Goal: Task Accomplishment & Management: Manage account settings

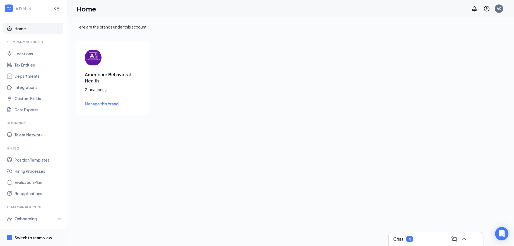
click at [30, 238] on div "Switch to team view" at bounding box center [34, 237] width 38 height 6
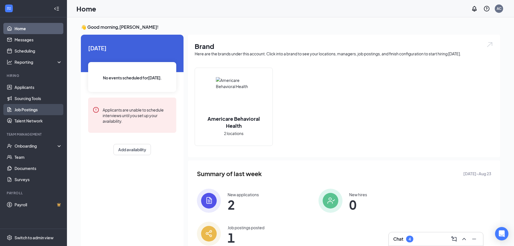
click at [33, 113] on link "Job Postings" at bounding box center [39, 109] width 48 height 11
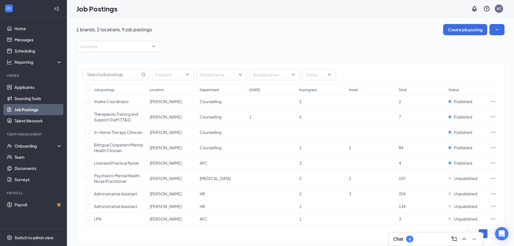
click at [235, 42] on div "Locations" at bounding box center [290, 46] width 428 height 11
click at [145, 48] on div at bounding box center [115, 46] width 75 height 9
click at [212, 46] on div "Locations" at bounding box center [290, 46] width 428 height 11
click at [176, 73] on div at bounding box center [170, 74] width 33 height 9
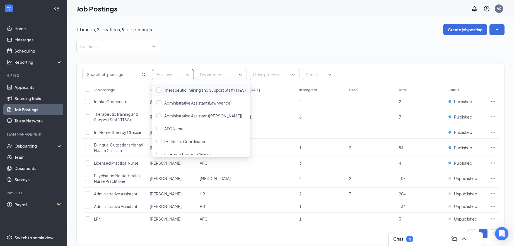
click at [192, 93] on div "Therapeutic Training and Support Staff (TT&S)" at bounding box center [201, 89] width 98 height 13
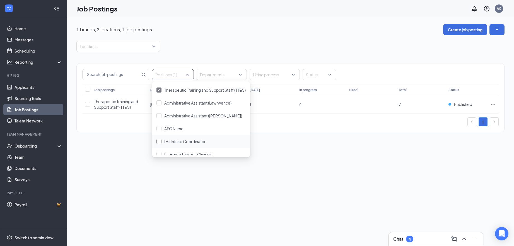
click at [196, 138] on div "IHT Intake Coordinator" at bounding box center [184, 141] width 41 height 6
drag, startPoint x: 207, startPoint y: 127, endPoint x: 199, endPoint y: 127, distance: 8.4
click at [207, 127] on div "AFC Nurse" at bounding box center [201, 128] width 89 height 6
drag, startPoint x: 170, startPoint y: 129, endPoint x: 159, endPoint y: 130, distance: 10.9
click at [159, 130] on div at bounding box center [159, 128] width 5 height 5
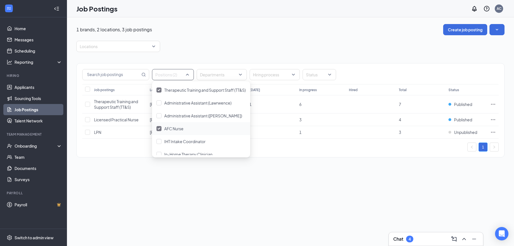
click at [161, 129] on div at bounding box center [159, 128] width 5 height 5
click at [161, 142] on div at bounding box center [159, 141] width 5 height 5
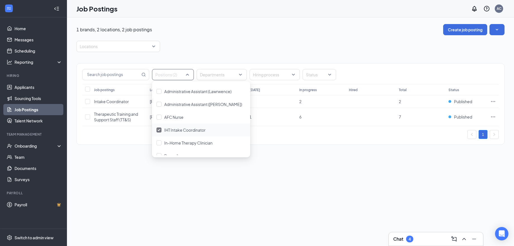
scroll to position [12, 0]
click at [161, 143] on div at bounding box center [159, 141] width 5 height 5
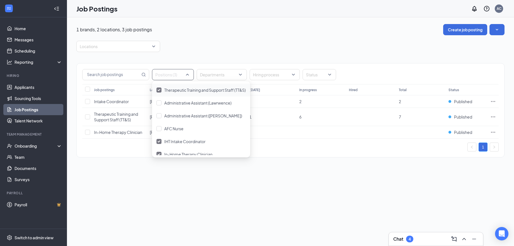
click at [298, 140] on div "Positions (3) Departments Hiring process Status Job postings Location Departmen…" at bounding box center [291, 107] width 428 height 88
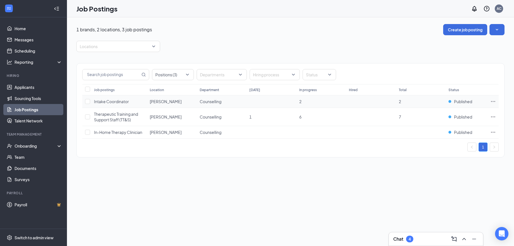
click at [491, 101] on icon "Ellipses" at bounding box center [494, 102] width 6 height 6
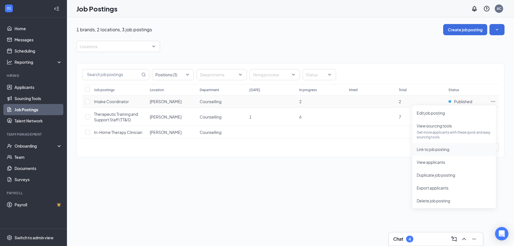
click at [443, 149] on span "Link to job posting" at bounding box center [433, 149] width 33 height 5
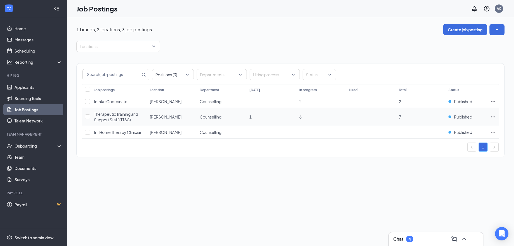
click at [494, 116] on icon "Ellipses" at bounding box center [494, 117] width 6 height 6
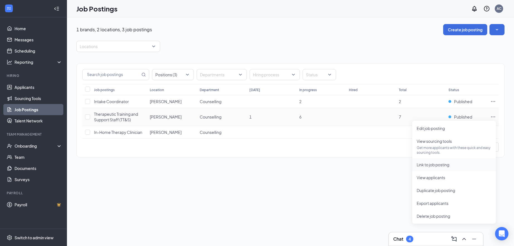
click at [449, 162] on span "Link to job posting" at bounding box center [433, 164] width 33 height 5
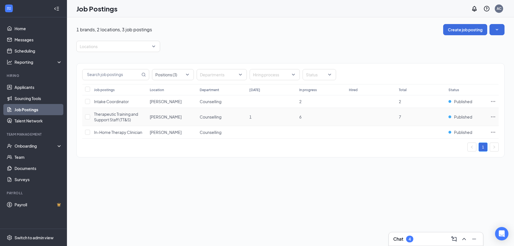
click at [353, 185] on div "1 brands, 2 locations, 3 job postings Create job posting Locations Positions (3…" at bounding box center [290, 131] width 447 height 228
click at [494, 132] on icon "Ellipses" at bounding box center [494, 132] width 6 height 6
click at [492, 132] on icon "Ellipses" at bounding box center [494, 132] width 6 height 6
click at [491, 131] on icon "Ellipses" at bounding box center [494, 132] width 6 height 6
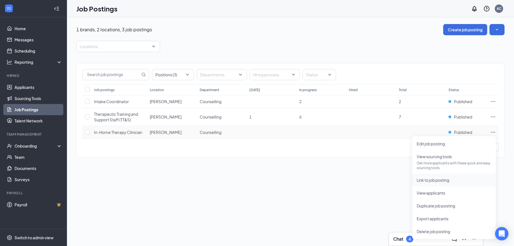
click at [446, 179] on span "Link to job posting" at bounding box center [433, 179] width 33 height 5
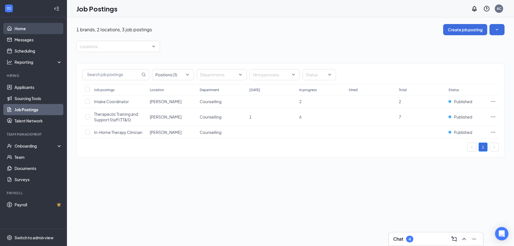
click at [22, 28] on link "Home" at bounding box center [39, 28] width 48 height 11
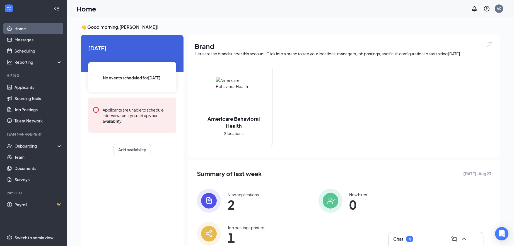
click at [222, 98] on img at bounding box center [234, 95] width 36 height 36
click at [243, 107] on img at bounding box center [234, 95] width 36 height 36
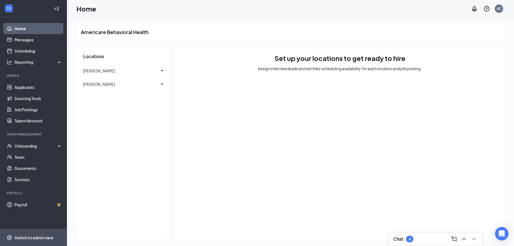
click at [42, 234] on div "Switch to admin view" at bounding box center [34, 237] width 39 height 6
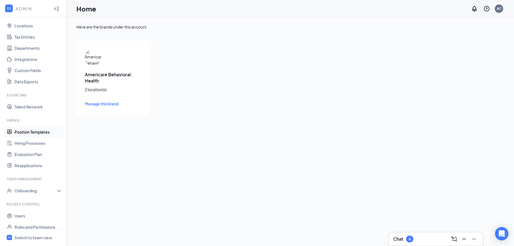
scroll to position [34, 0]
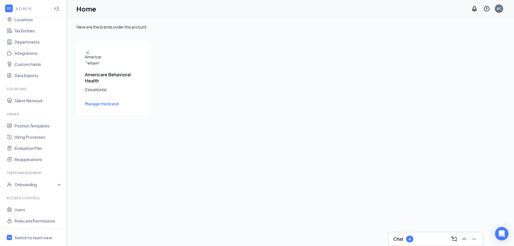
click at [106, 105] on span "Manage this brand" at bounding box center [102, 103] width 34 height 5
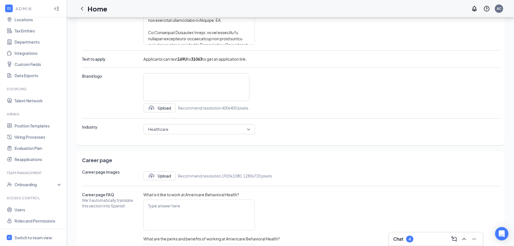
scroll to position [119, 0]
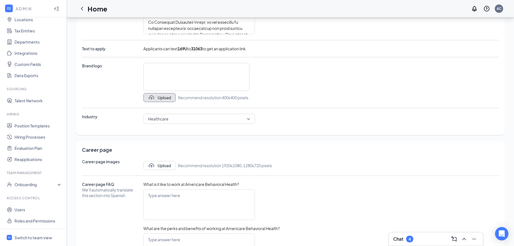
click at [166, 96] on button "Upload" at bounding box center [159, 97] width 32 height 9
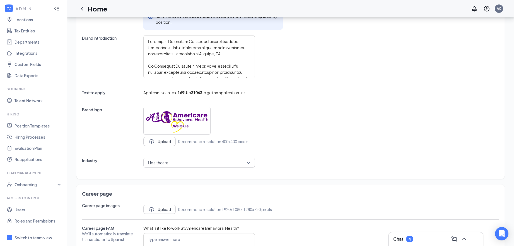
scroll to position [0, 0]
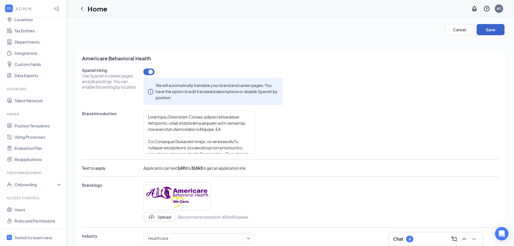
click at [485, 30] on button "Save" at bounding box center [491, 29] width 28 height 11
type textarea "Americare Behavioral Health provides exceptional community-based healthcare ser…"
click at [87, 13] on div "Home" at bounding box center [91, 8] width 31 height 11
click at [83, 10] on icon "ChevronLeft" at bounding box center [82, 9] width 2 height 4
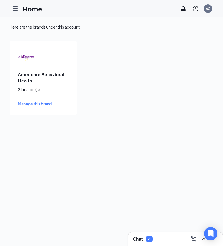
click at [10, 8] on div at bounding box center [14, 8] width 11 height 11
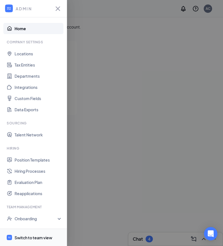
click at [34, 234] on div "Switch to team view" at bounding box center [34, 237] width 38 height 6
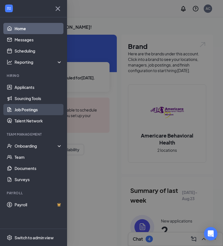
click at [36, 106] on link "Job Postings" at bounding box center [39, 109] width 48 height 11
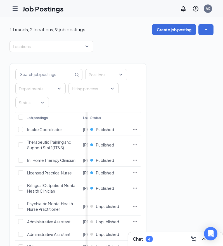
click at [220, 109] on div "1 brands, 2 locations, 9 job postings Create job posting Locations Positions De…" at bounding box center [111, 150] width 223 height 267
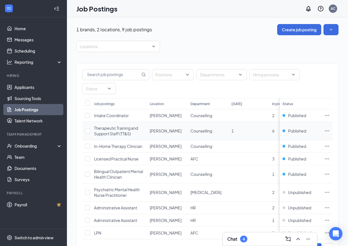
click at [327, 130] on icon "Ellipses" at bounding box center [328, 131] width 6 height 6
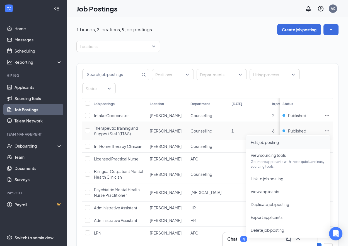
click at [285, 142] on span "Edit job posting" at bounding box center [288, 142] width 75 height 6
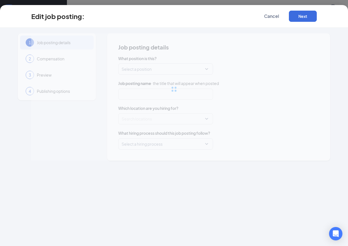
type input "Therapeutic Training and Support Staff (TT&S)"
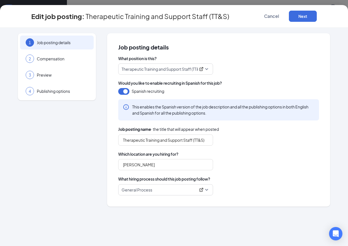
type input "[PERSON_NAME]"
click at [122, 69] on p "Therapeutic Training and Support Staff (TT&S)" at bounding box center [159, 69] width 74 height 6
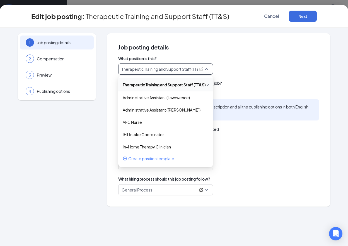
click at [302, 75] on div "What position is this? Therapeutic Training and Support Staff (TT&S) 242586 219…" at bounding box center [218, 126] width 201 height 140
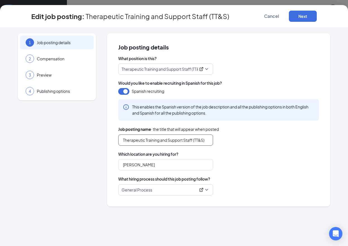
click at [135, 139] on input "Therapeutic Training and Support Staff (TT&S)" at bounding box center [165, 139] width 95 height 11
click at [123, 140] on input "Therapeutic Training and Support Staff (TT&S)" at bounding box center [165, 139] width 95 height 11
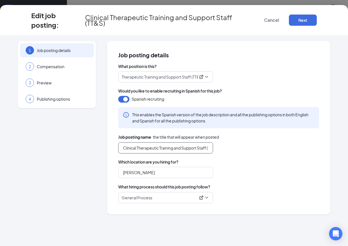
click at [205, 148] on input "Clinical Therapeutic Training and Support Staff (TT&S)" at bounding box center [165, 147] width 95 height 11
click at [170, 147] on input "Clinical Therapeutic Training and Support Specialist (TT&S)" at bounding box center [165, 147] width 95 height 11
type input "Clinical Therapeutic Training and Support Specialist (TT&S)"
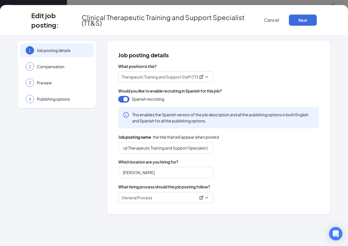
click at [217, 150] on div "Clinical Therapeutic Training and Support Specialist (TT&S)" at bounding box center [218, 147] width 201 height 11
click at [175, 148] on input "Clinical Therapeutic Training and Support Specialist (TT&S)" at bounding box center [165, 147] width 95 height 11
click at [188, 149] on input "Clinical Therapeutic Training and Support Specialist (TT&S)" at bounding box center [165, 147] width 95 height 11
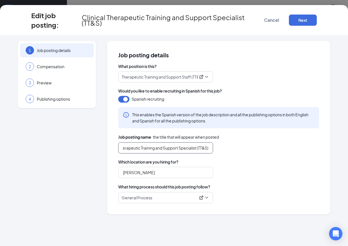
click at [167, 146] on input "Clinical Therapeutic Training and Support Specialist (TT&S)" at bounding box center [165, 147] width 95 height 11
click at [243, 148] on div "Clinical Therapeutic Training and Support Specialist (TT&S)" at bounding box center [218, 147] width 201 height 11
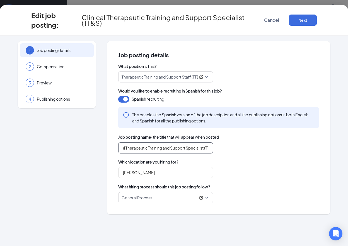
scroll to position [0, 21]
click at [300, 22] on button "Next" at bounding box center [303, 20] width 28 height 11
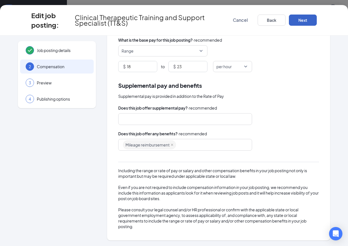
scroll to position [40, 0]
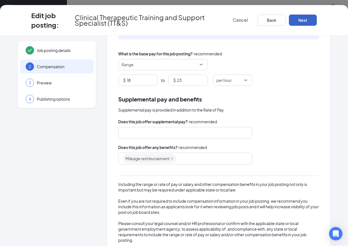
click at [299, 17] on button "Next" at bounding box center [303, 20] width 28 height 11
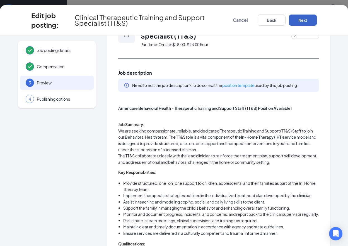
scroll to position [51, 0]
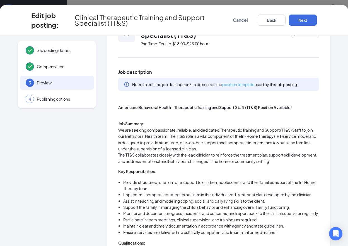
click at [240, 86] on link "position template" at bounding box center [238, 84] width 32 height 5
click at [301, 21] on button "Next" at bounding box center [303, 20] width 28 height 11
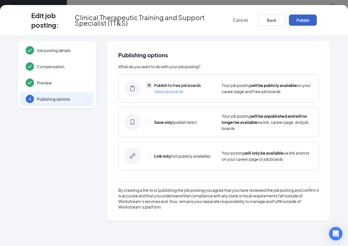
click at [301, 21] on button "Publish" at bounding box center [303, 20] width 28 height 11
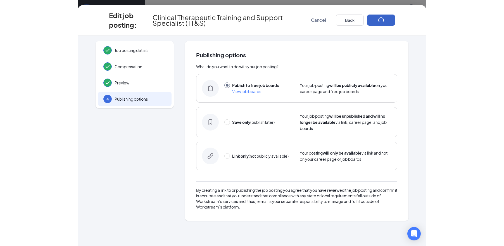
scroll to position [0, 0]
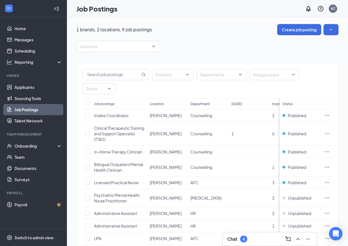
click at [332, 75] on div "Positions Departments Hiring process Status" at bounding box center [207, 81] width 251 height 25
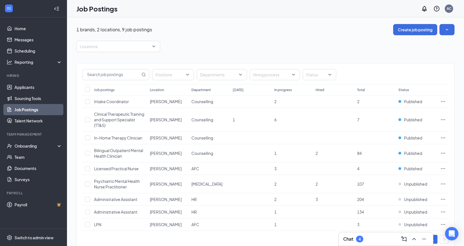
click at [308, 46] on div "Locations" at bounding box center [265, 46] width 378 height 11
click at [450, 42] on div "Locations" at bounding box center [265, 46] width 378 height 11
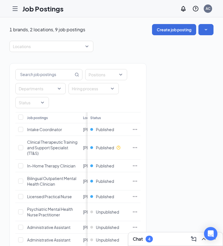
click at [132, 26] on div "1 brands, 2 locations, 9 job postings Create job posting" at bounding box center [111, 29] width 204 height 11
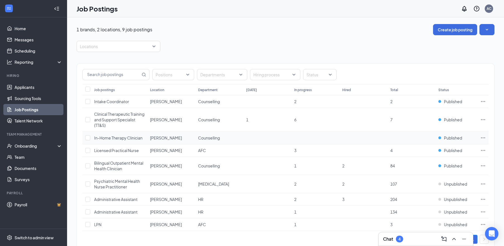
click at [479, 138] on td at bounding box center [482, 137] width 11 height 13
click at [481, 137] on icon "Ellipses" at bounding box center [483, 138] width 6 height 6
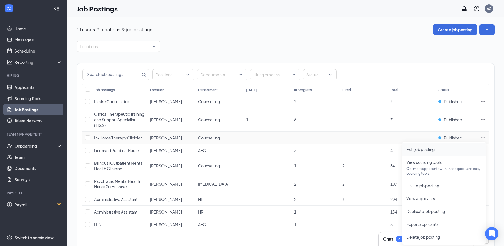
click at [434, 152] on span "Edit job posting" at bounding box center [443, 149] width 75 height 6
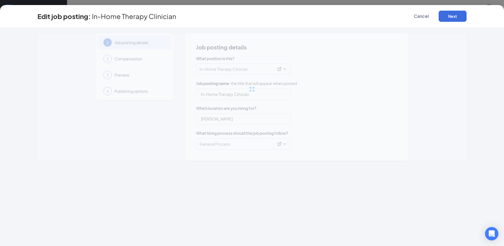
type input "In-Home Therapy Clinician"
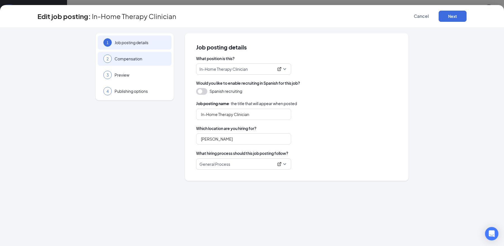
click at [145, 62] on div "2 Compensation" at bounding box center [135, 59] width 74 height 14
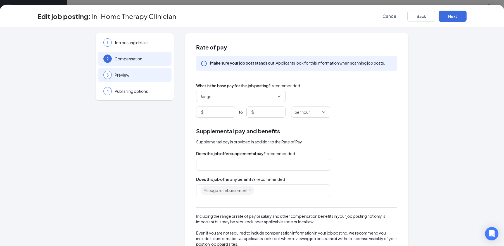
click at [139, 78] on div "3 Preview" at bounding box center [135, 75] width 74 height 14
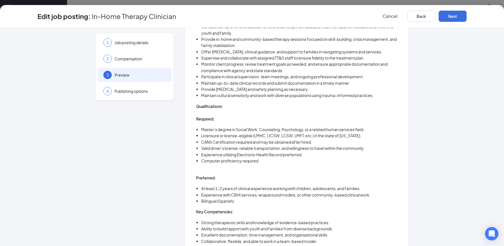
scroll to position [163, 0]
click at [427, 18] on button "Back" at bounding box center [421, 16] width 28 height 11
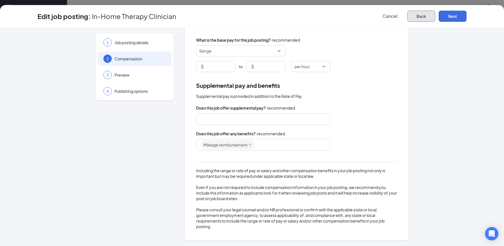
click at [429, 20] on button "Back" at bounding box center [421, 16] width 28 height 11
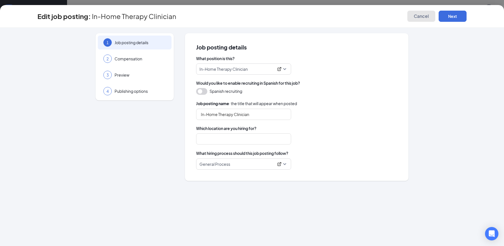
click at [421, 16] on span "Cancel" at bounding box center [420, 16] width 15 height 6
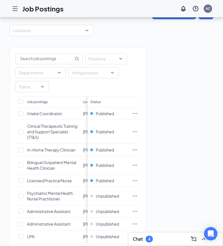
click at [197, 73] on div "Positions Departments Hiring process Status Job postings Location Department [D…" at bounding box center [111, 151] width 204 height 231
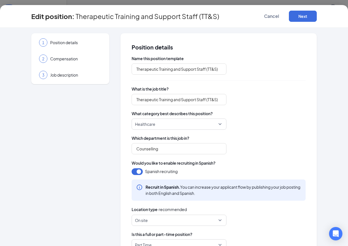
type input "Therapeutic Training and Support Staff (TT&S)"
type input "Counselling"
click at [199, 102] on input "Therapeutic Training and Support Staff (TT&S)" at bounding box center [179, 99] width 95 height 11
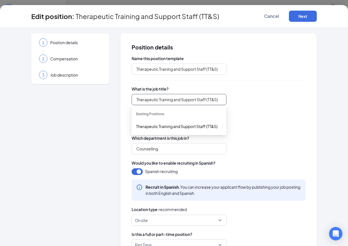
click at [158, 98] on input "Therapeutic Training and Support Staff (TT&S)" at bounding box center [179, 99] width 95 height 11
click at [136, 99] on input "Therapeutic Training and Support Staff (TT&S)" at bounding box center [179, 99] width 95 height 11
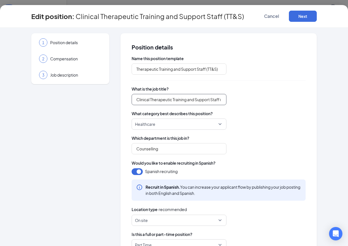
click at [217, 100] on input "Clinical Therapeutic Training and Support Staff (TT&S)" at bounding box center [179, 99] width 95 height 11
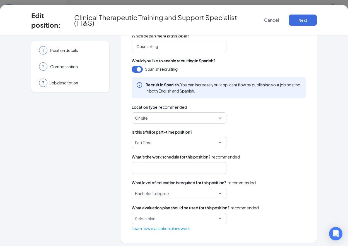
scroll to position [112, 0]
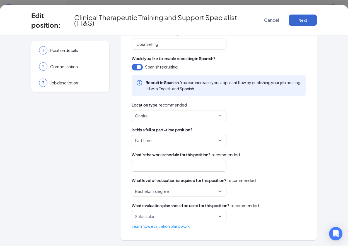
type input "Clinical Therapeutic Training and Support Specialist (TT&S)"
click at [300, 21] on button "Next" at bounding box center [303, 20] width 28 height 11
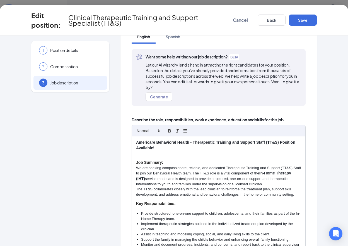
scroll to position [35, 0]
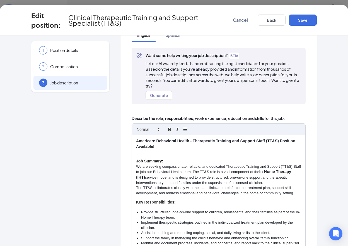
click at [203, 141] on strong "Americare Behavioral Health - Therapeutic Training and Support Staff (TT&S) Pos…" at bounding box center [216, 143] width 160 height 10
drag, startPoint x: 193, startPoint y: 140, endPoint x: 279, endPoint y: 142, distance: 85.7
click at [279, 142] on strong "Americare Behavioral Health - Therapeutic Training and Support Staff (TT&S) Pos…" at bounding box center [216, 143] width 160 height 10
click at [202, 141] on p "Americare Behavioral Health - Clinical Therapeutic Training and Support Special…" at bounding box center [218, 143] width 165 height 11
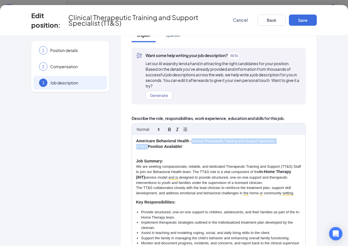
drag, startPoint x: 192, startPoint y: 140, endPoint x: 244, endPoint y: 139, distance: 51.7
click at [289, 141] on p "Americare Behavioral Health - Clinical Therapeutic Training and Support Special…" at bounding box center [218, 143] width 165 height 11
click at [169, 130] on icon "button" at bounding box center [170, 129] width 2 height 1
click at [210, 157] on div "Americare Behavioral Health - Clinical Therapeutic Training and Support Special…" at bounding box center [219, 199] width 174 height 128
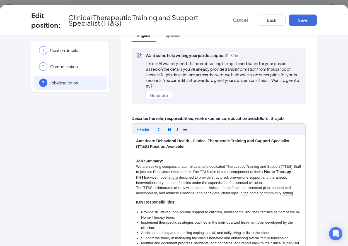
click at [271, 140] on strong "Americare Behavioral Health - Clinical Therapeutic Training and Support Special…" at bounding box center [213, 143] width 155 height 10
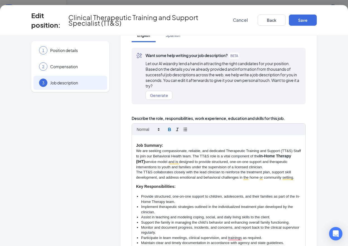
scroll to position [0, 0]
click at [298, 150] on p "We are seeking compassionate, reliable, and dedicated Therapeutic Training and …" at bounding box center [218, 158] width 165 height 21
drag, startPoint x: 226, startPoint y: 151, endPoint x: 233, endPoint y: 158, distance: 10.3
click at [226, 151] on p "We are seeking compassionate, reliable, and dedicated Therapeutic Training and …" at bounding box center [218, 158] width 165 height 21
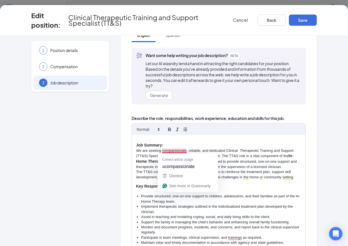
click at [216, 148] on p "We are seeking compassionate, reliable, and dedicated Clinical Therapeutic Trai…" at bounding box center [218, 158] width 165 height 21
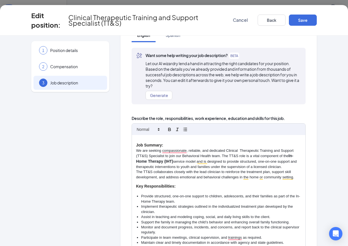
click at [280, 166] on p "We are seeking compassionate, reliable, and dedicated Clinical Therapeutic Trai…" at bounding box center [218, 158] width 165 height 21
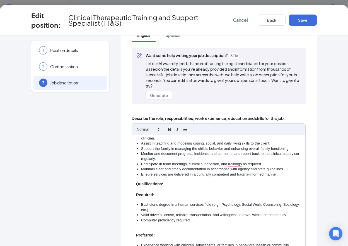
scroll to position [120, 0]
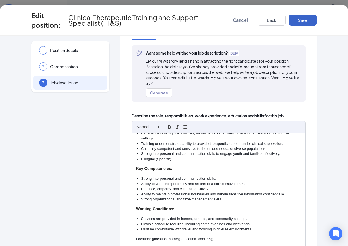
click at [306, 23] on button "Save" at bounding box center [303, 20] width 28 height 11
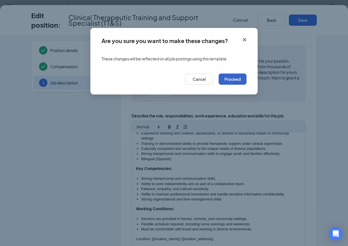
click at [232, 78] on button "Proceed" at bounding box center [233, 78] width 28 height 11
